Goal: Information Seeking & Learning: Learn about a topic

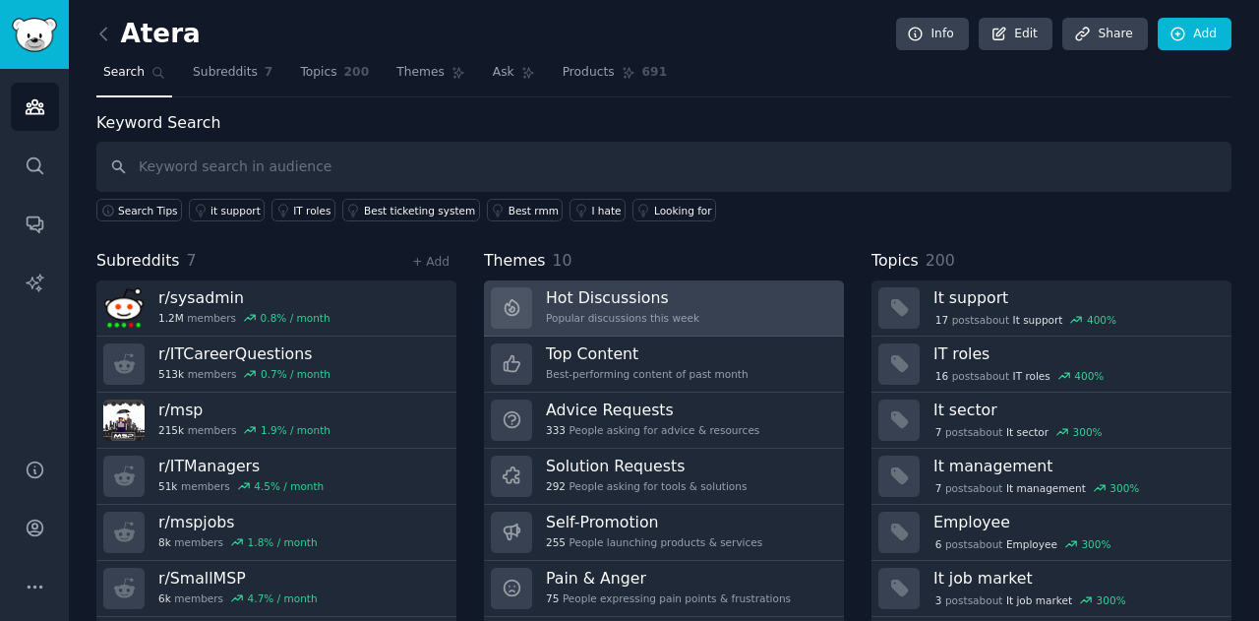
scroll to position [53, 0]
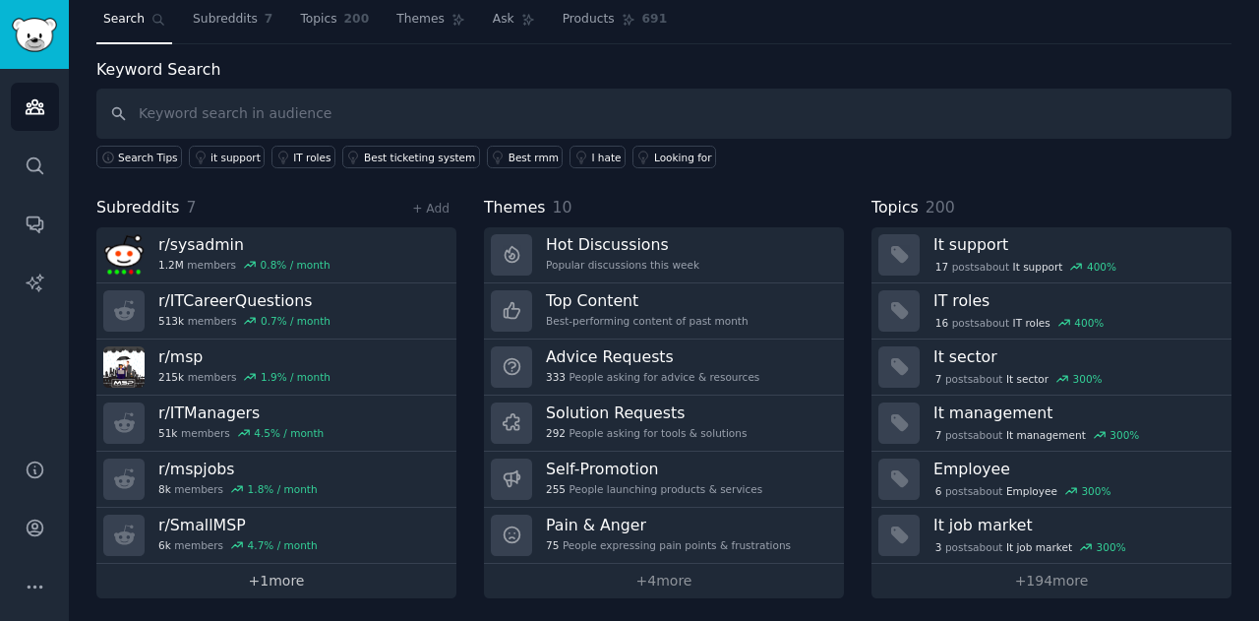
click at [263, 577] on link "+ 1 more" at bounding box center [276, 581] width 360 height 34
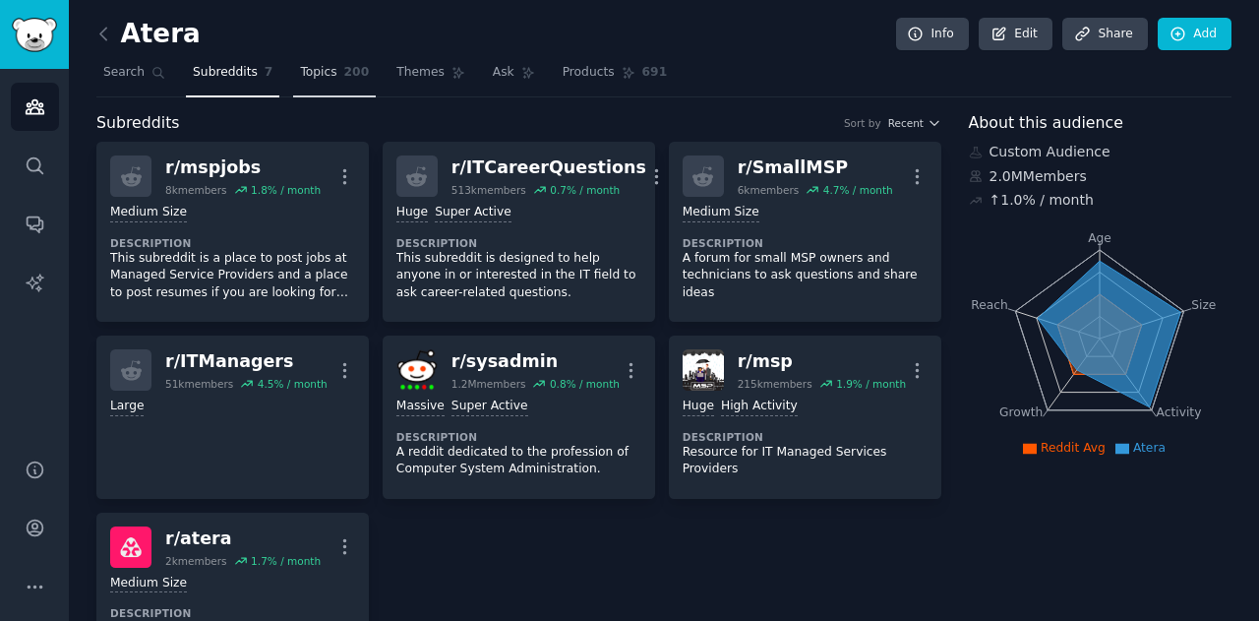
click at [311, 77] on span "Topics" at bounding box center [318, 73] width 36 height 18
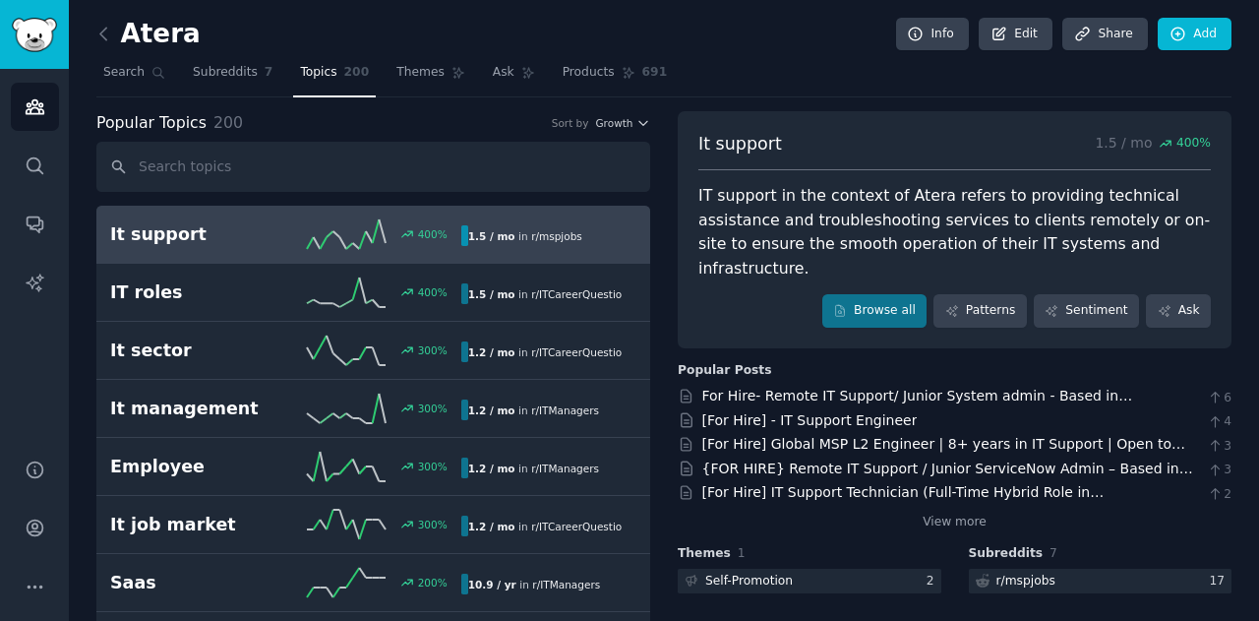
click at [561, 232] on span "r/ mspjobs" at bounding box center [556, 236] width 51 height 12
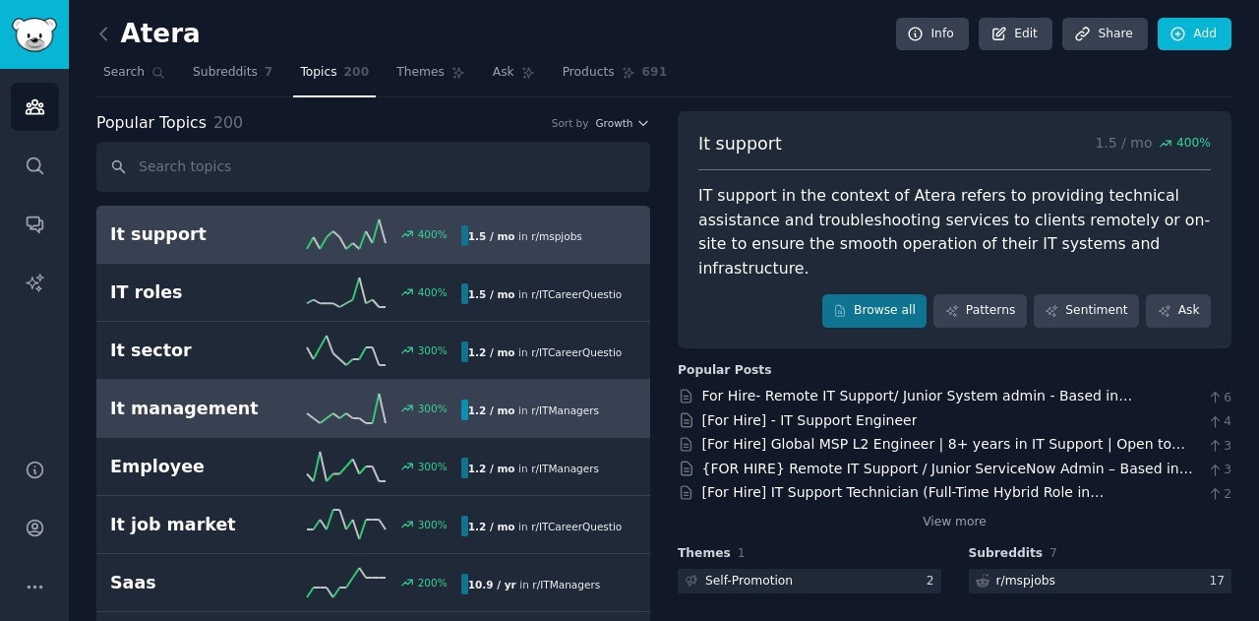
click at [501, 394] on div "It management 300 % 1.2 / mo in r/ ITManagers" at bounding box center [373, 409] width 526 height 30
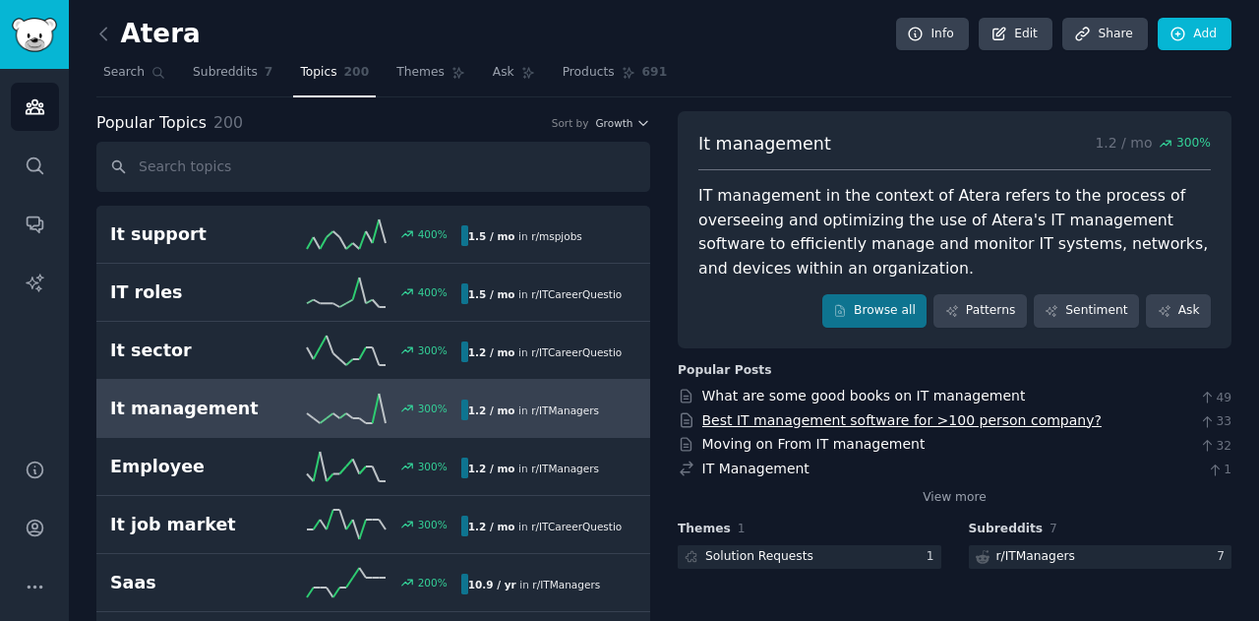
click at [941, 423] on link "Best IT management software for >100 person company?" at bounding box center [902, 420] width 399 height 16
click at [16, 589] on button "More" at bounding box center [35, 587] width 48 height 48
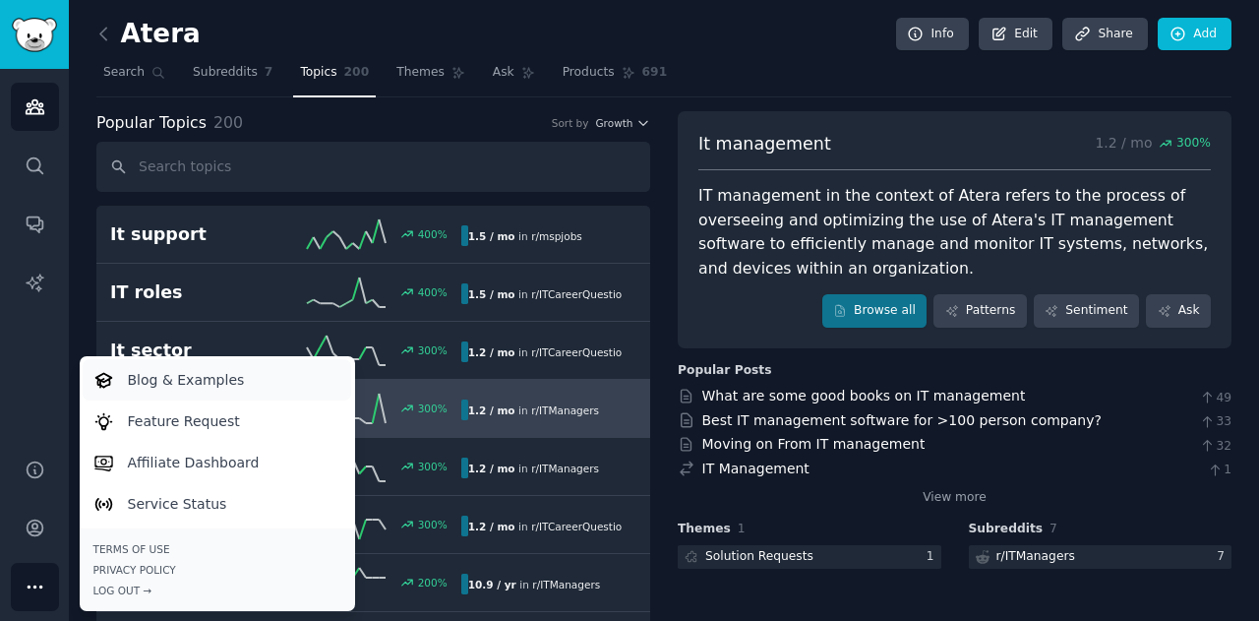
click at [146, 386] on p "Blog & Examples" at bounding box center [186, 380] width 117 height 21
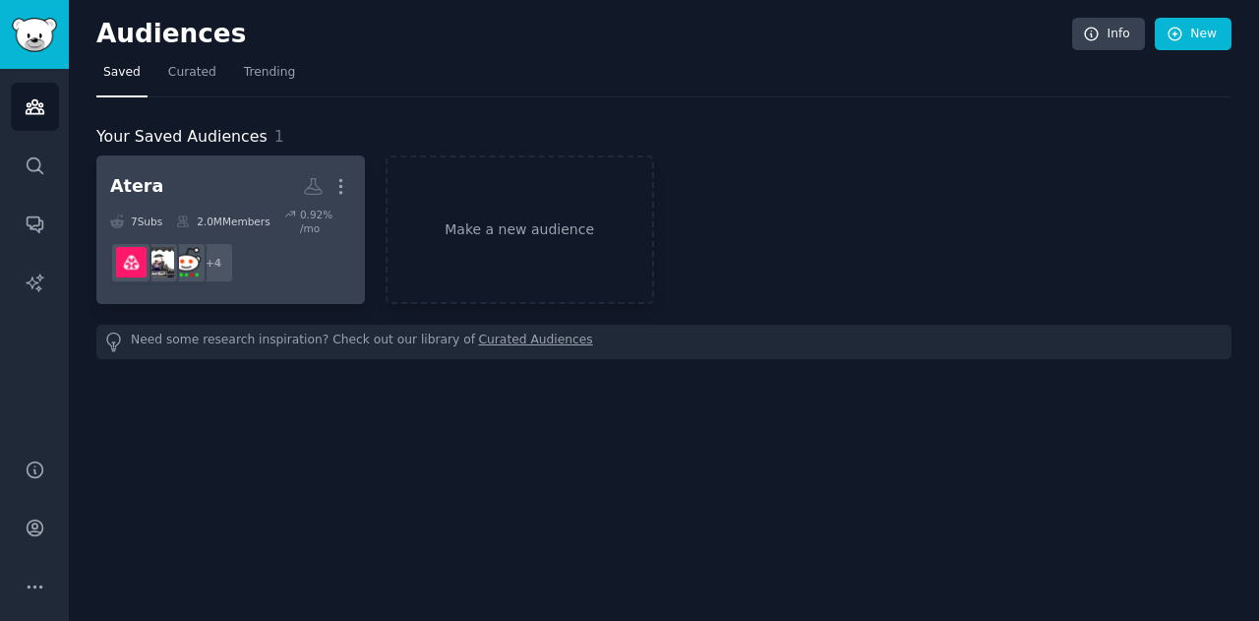
click at [179, 177] on h2 "Atera Custom Audience More" at bounding box center [230, 186] width 241 height 34
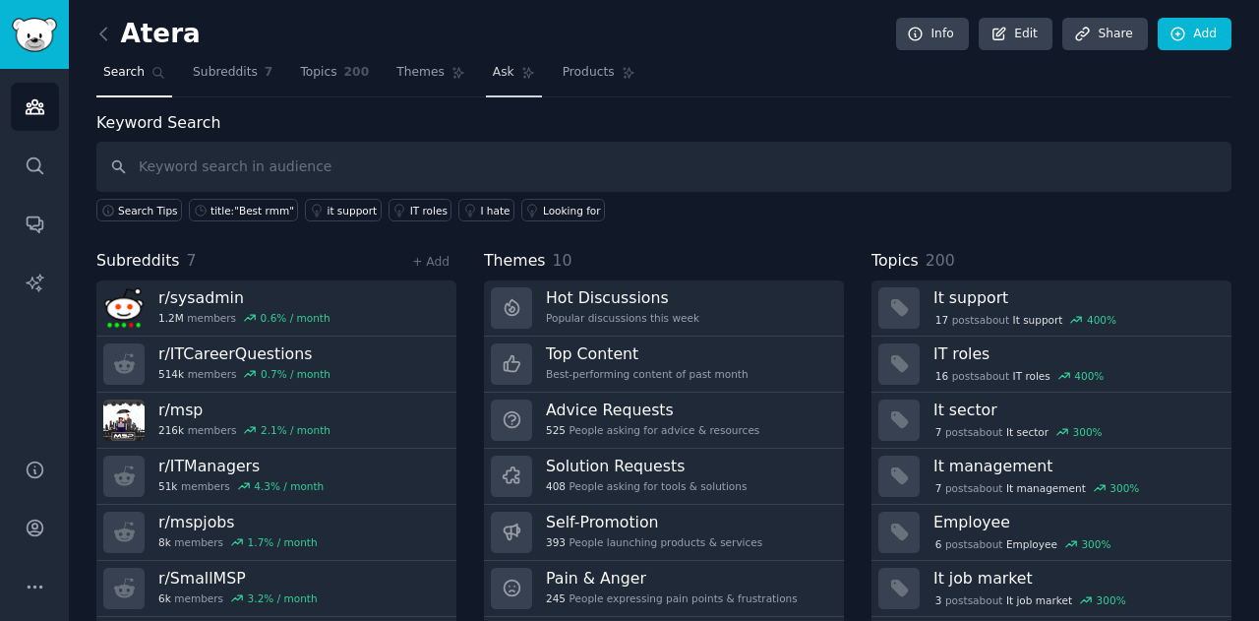
click at [493, 77] on span "Ask" at bounding box center [504, 73] width 22 height 18
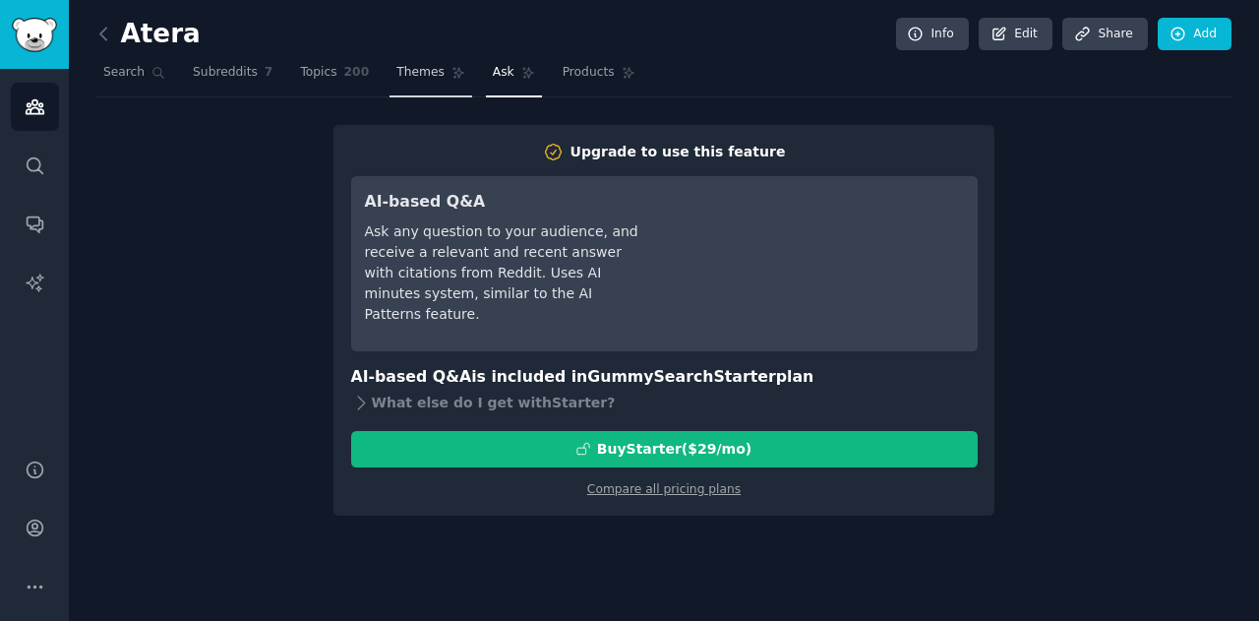
click at [397, 70] on span "Themes" at bounding box center [421, 73] width 48 height 18
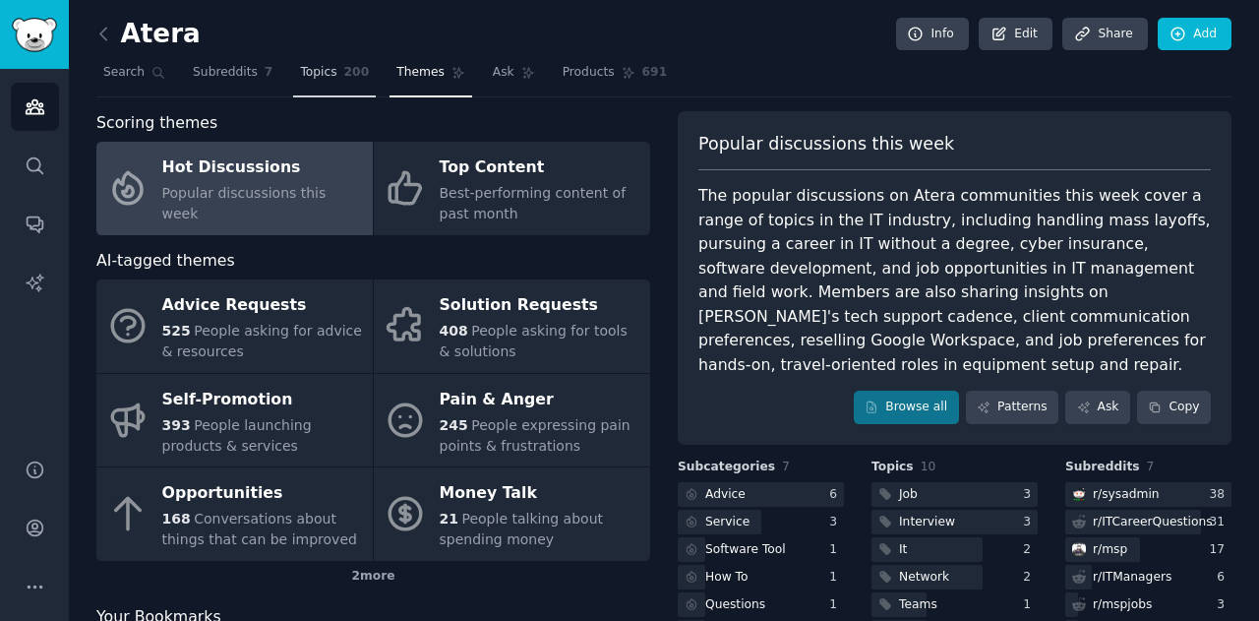
click at [307, 73] on span "Topics" at bounding box center [318, 73] width 36 height 18
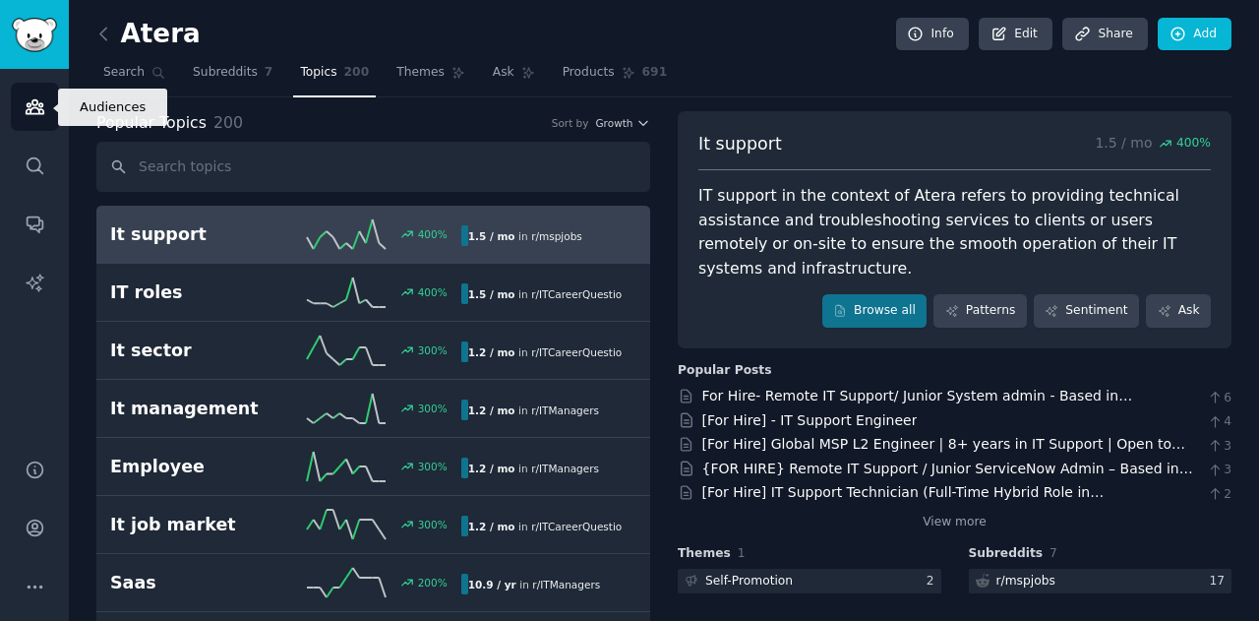
click at [47, 109] on link "Audiences" at bounding box center [35, 107] width 48 height 48
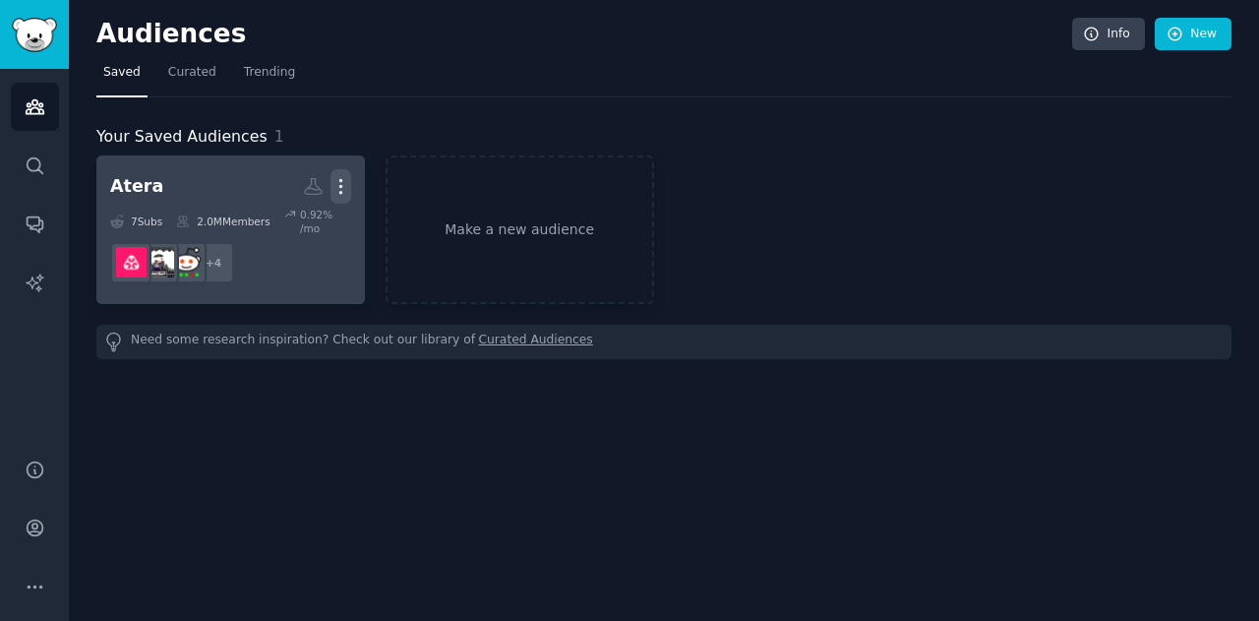
click at [347, 186] on icon "button" at bounding box center [341, 186] width 21 height 21
click at [327, 261] on dd "r/msp + 4" at bounding box center [230, 262] width 241 height 55
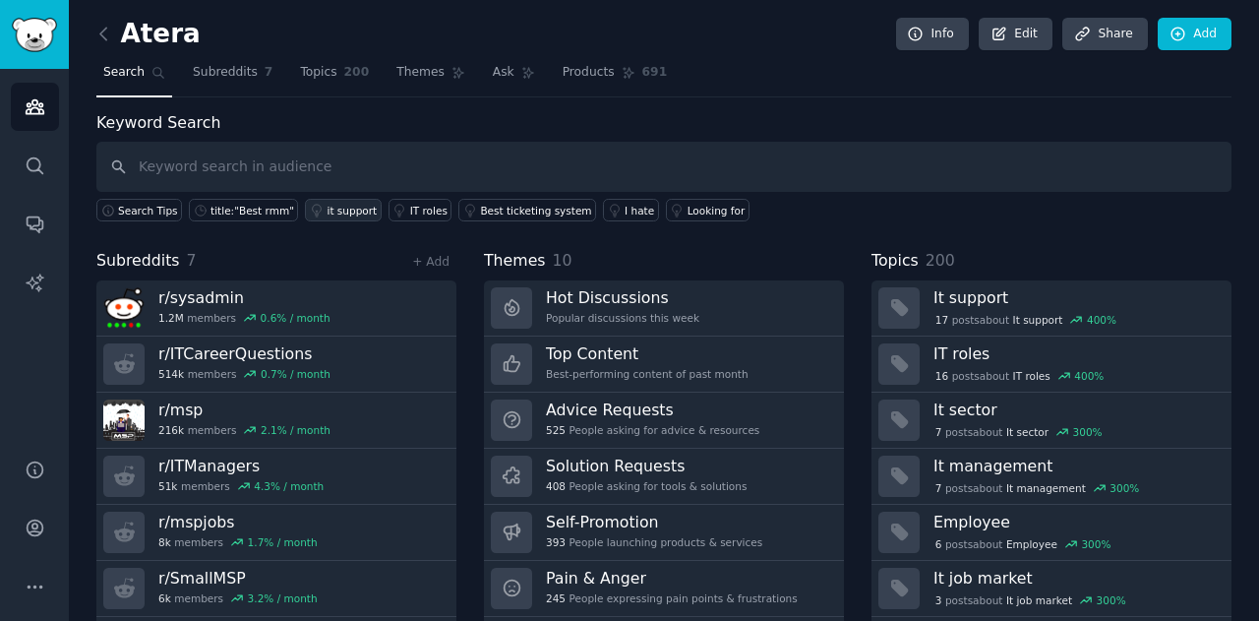
click at [344, 213] on div "it support" at bounding box center [352, 211] width 50 height 14
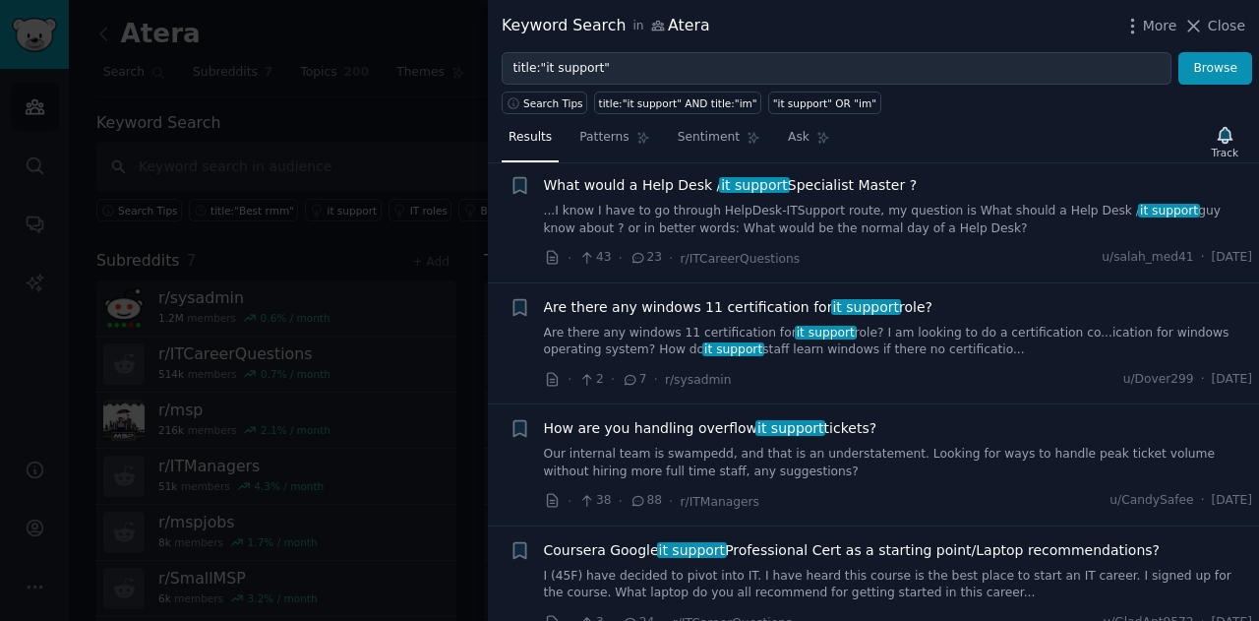
scroll to position [607, 0]
